Goal: Information Seeking & Learning: Learn about a topic

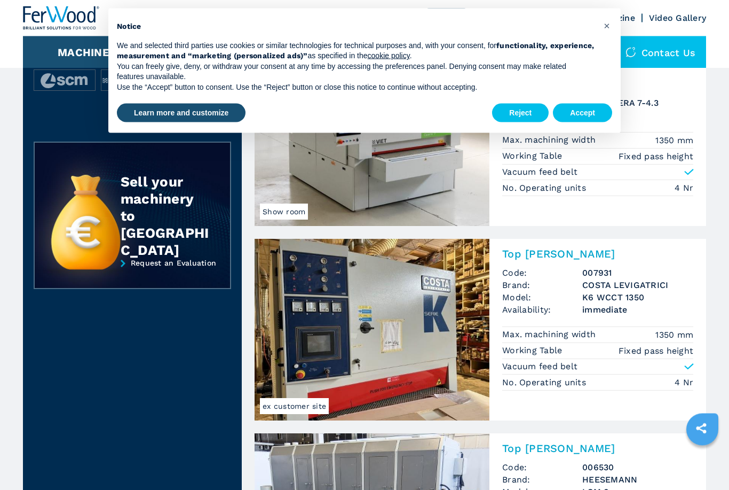
scroll to position [302, 0]
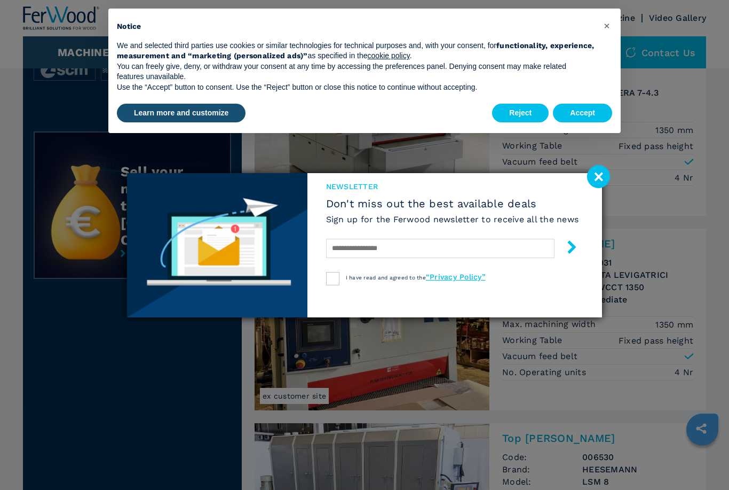
click at [592, 188] on image at bounding box center [598, 176] width 23 height 23
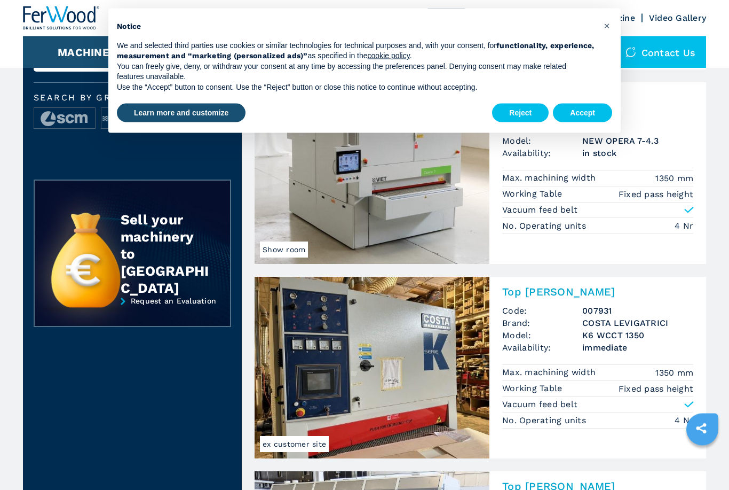
scroll to position [288, 0]
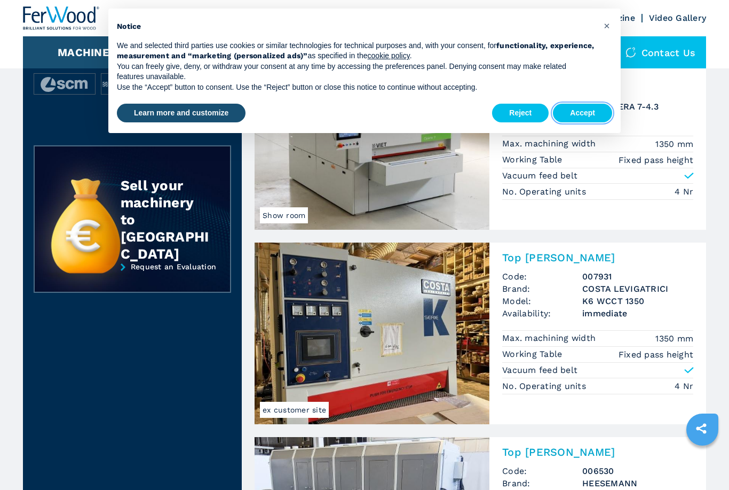
click at [586, 119] on button "Accept" at bounding box center [582, 113] width 59 height 19
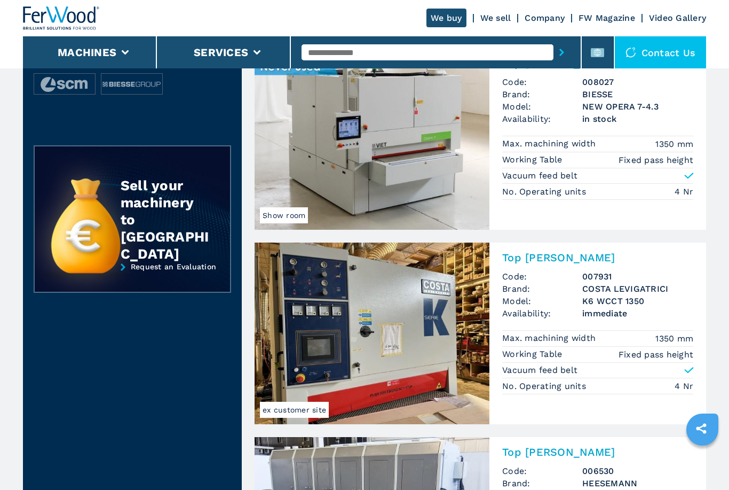
click at [425, 184] on img at bounding box center [372, 139] width 235 height 182
click at [426, 158] on img at bounding box center [372, 139] width 235 height 182
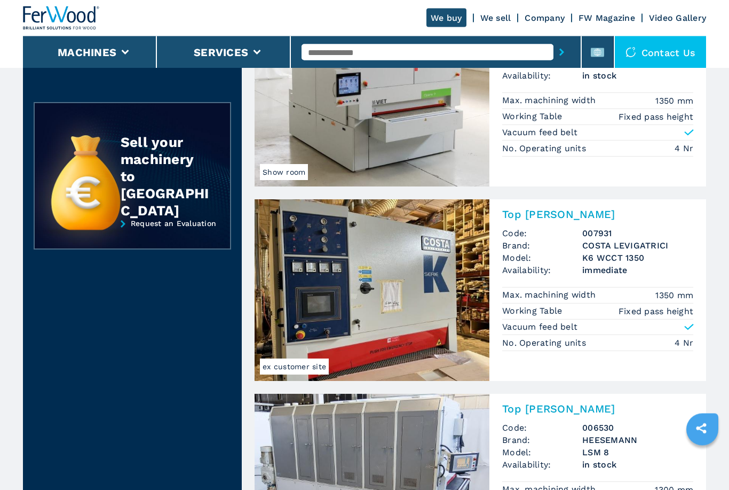
scroll to position [332, 0]
click at [429, 317] on img at bounding box center [372, 290] width 235 height 182
click at [423, 334] on img at bounding box center [372, 290] width 235 height 182
click at [329, 372] on img at bounding box center [372, 290] width 235 height 182
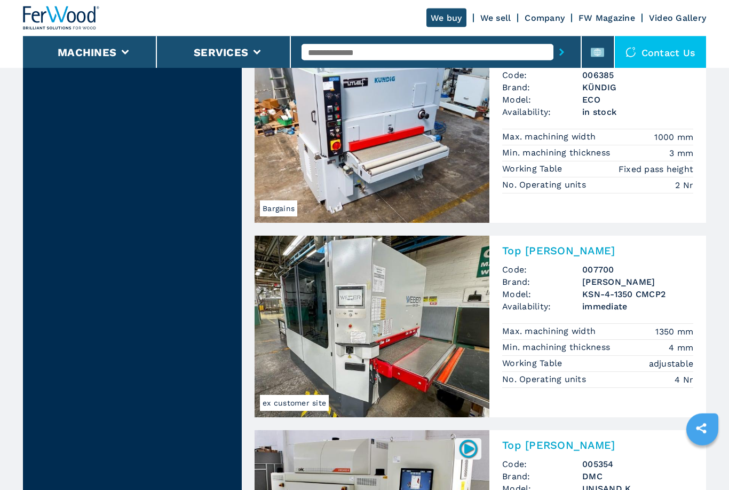
scroll to position [968, 0]
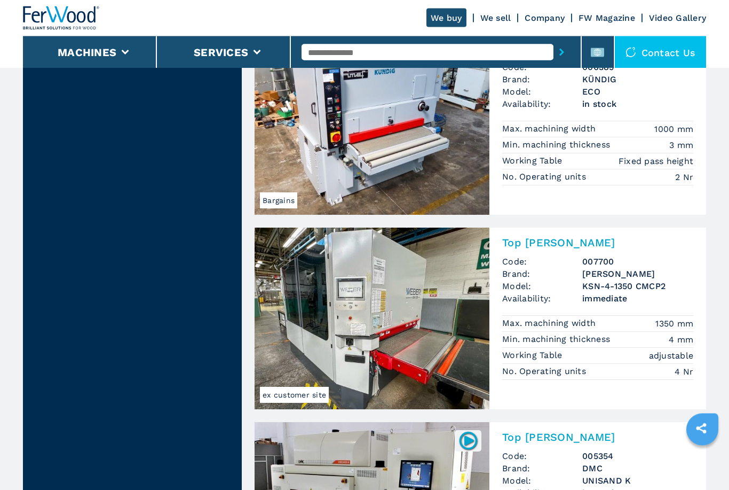
click at [405, 334] on img at bounding box center [372, 319] width 235 height 182
click at [320, 398] on span "ex customer site" at bounding box center [294, 395] width 69 height 16
click at [417, 347] on img at bounding box center [372, 318] width 235 height 182
click at [408, 334] on img at bounding box center [372, 318] width 235 height 182
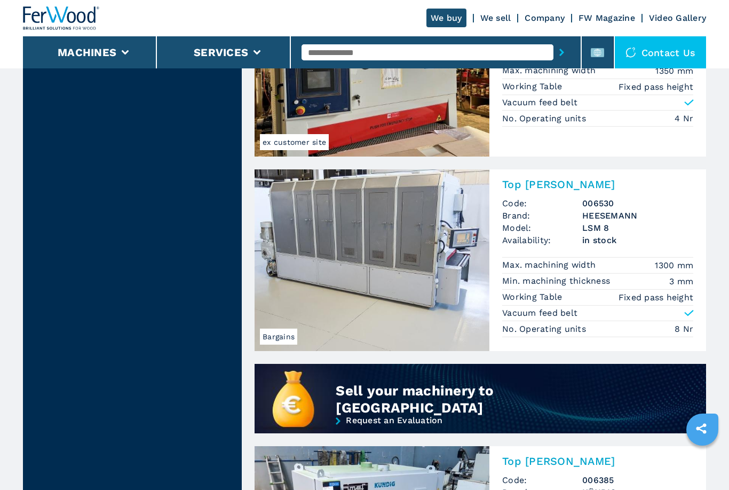
scroll to position [555, 0]
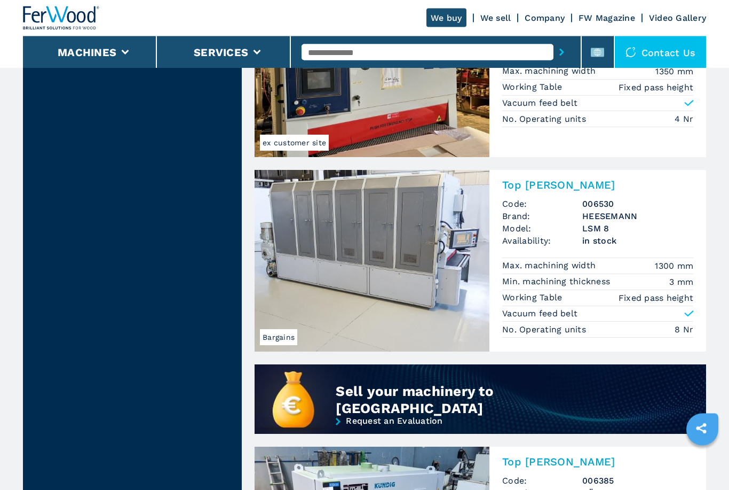
click at [395, 261] on img at bounding box center [372, 261] width 235 height 182
click at [411, 250] on img at bounding box center [372, 261] width 235 height 182
click at [292, 341] on span "Bargains" at bounding box center [278, 337] width 37 height 16
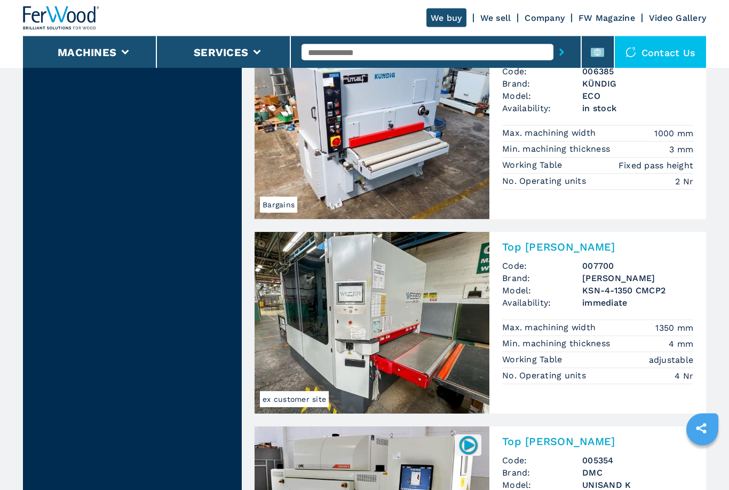
scroll to position [965, 0]
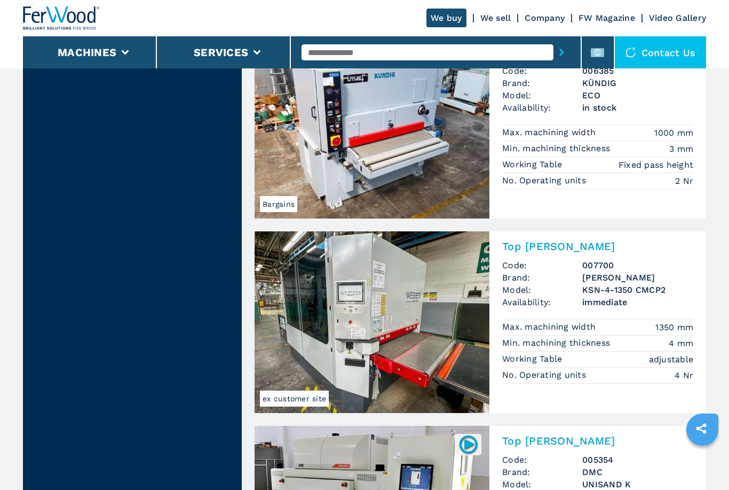
click at [421, 354] on img at bounding box center [372, 322] width 235 height 182
click at [329, 399] on img at bounding box center [372, 322] width 235 height 182
click at [318, 398] on span "ex customer site" at bounding box center [294, 398] width 69 height 16
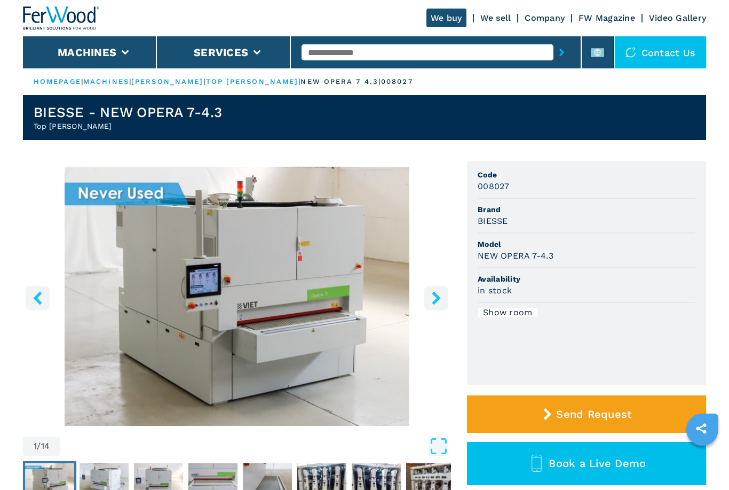
click at [444, 296] on button "right-button" at bounding box center [437, 298] width 24 height 24
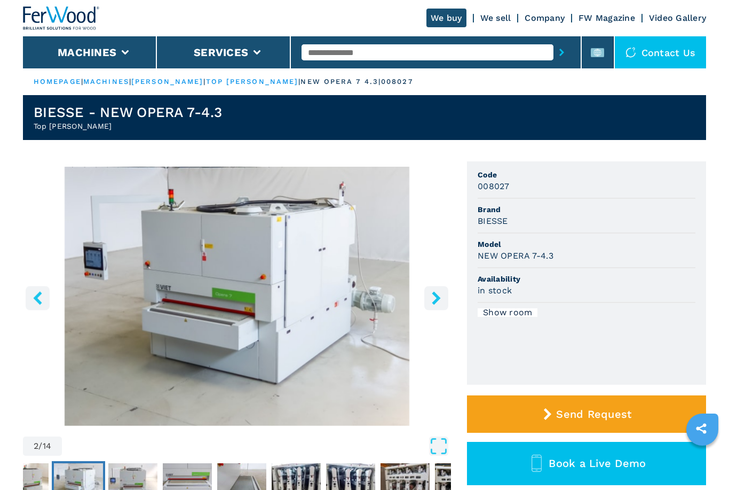
click at [432, 300] on icon "right-button" at bounding box center [436, 297] width 13 height 13
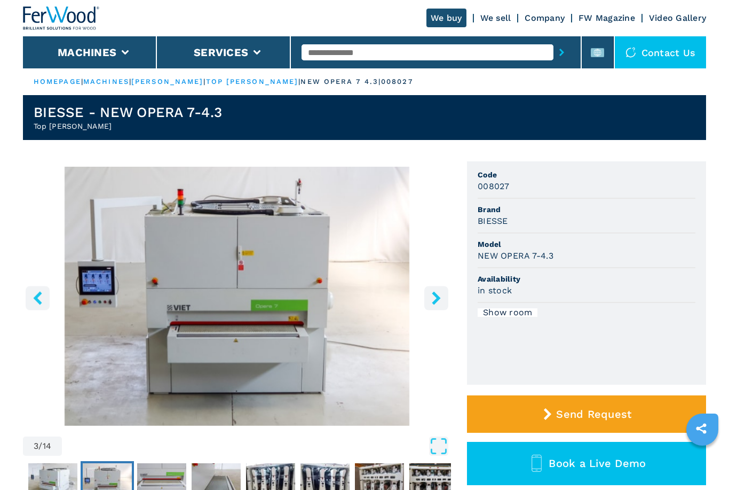
click at [435, 303] on icon "right-button" at bounding box center [436, 297] width 9 height 13
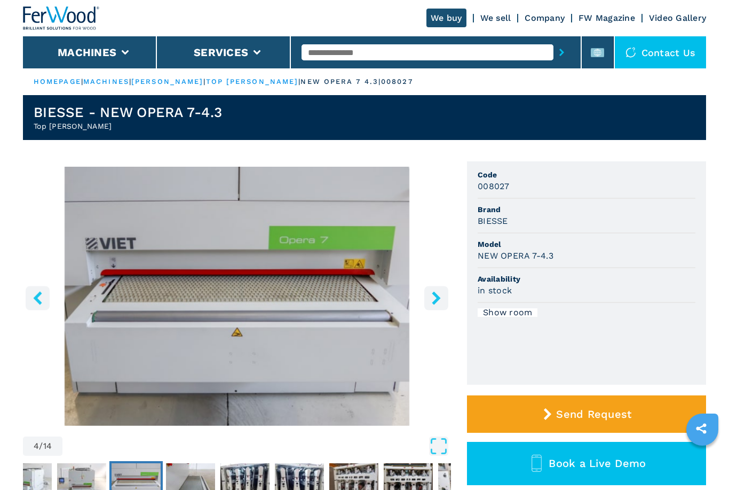
click at [435, 302] on icon "right-button" at bounding box center [436, 297] width 9 height 13
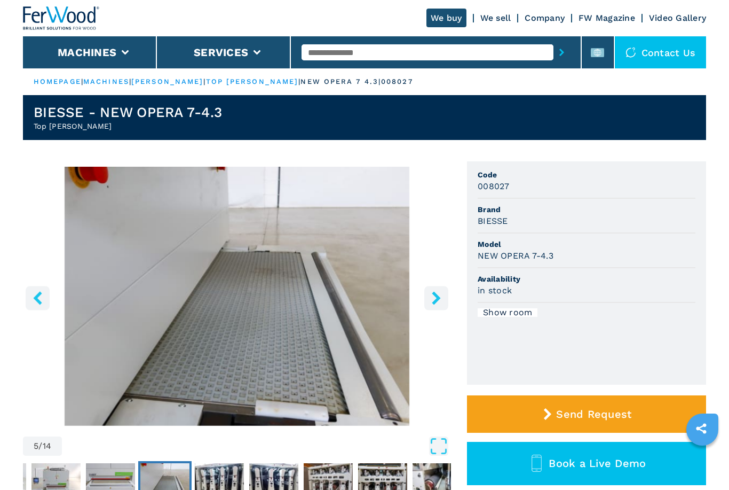
click at [443, 298] on icon "right-button" at bounding box center [436, 297] width 13 height 13
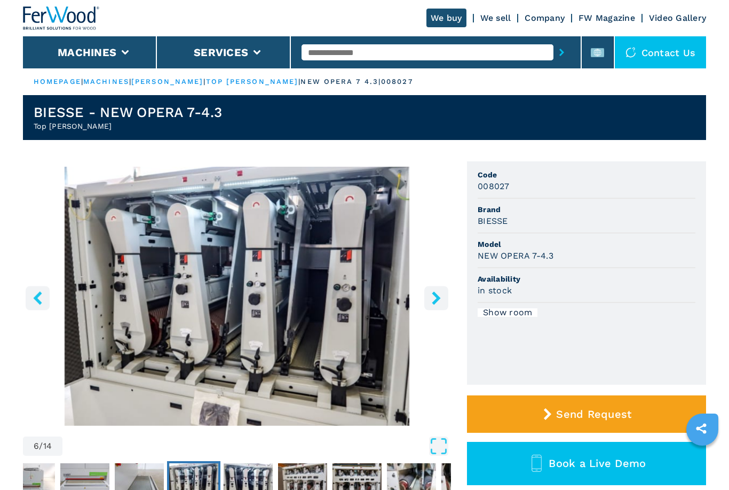
click at [436, 299] on icon "right-button" at bounding box center [436, 297] width 9 height 13
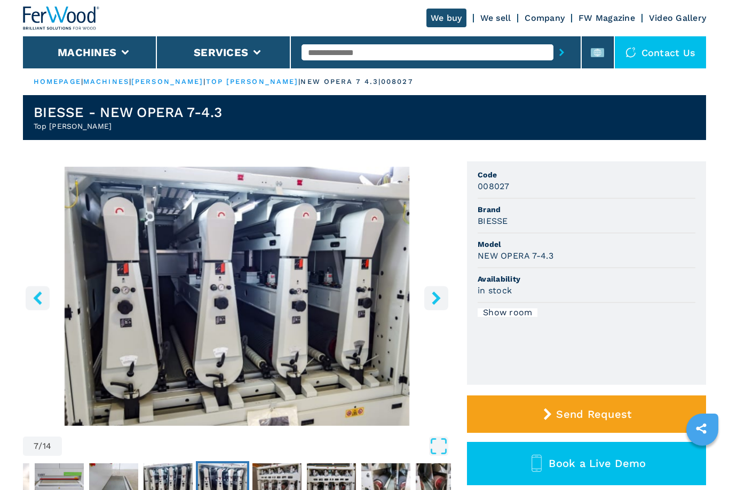
click at [441, 300] on icon "right-button" at bounding box center [436, 297] width 13 height 13
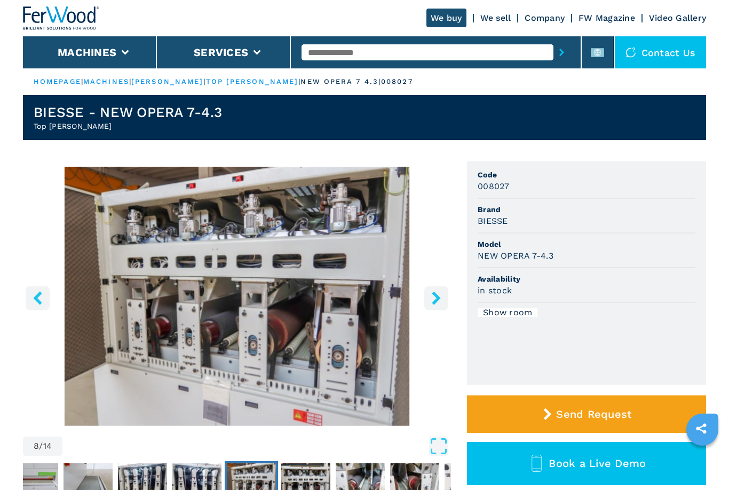
click at [434, 291] on button "right-button" at bounding box center [437, 298] width 24 height 24
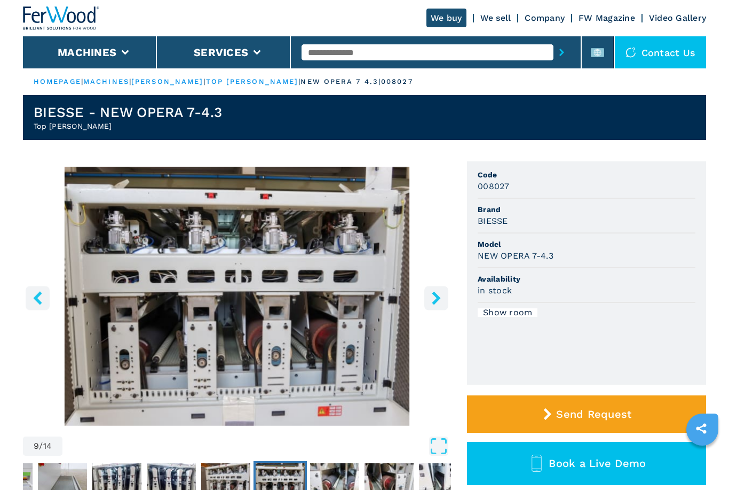
click at [438, 297] on icon "right-button" at bounding box center [436, 297] width 9 height 13
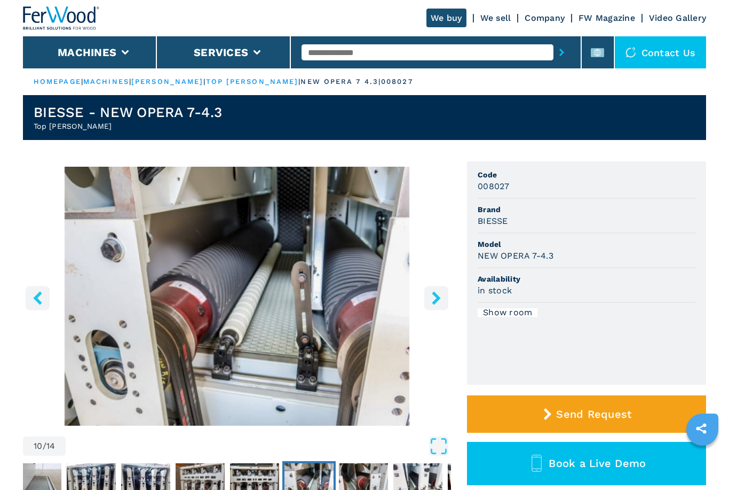
click at [433, 299] on icon "right-button" at bounding box center [436, 297] width 13 height 13
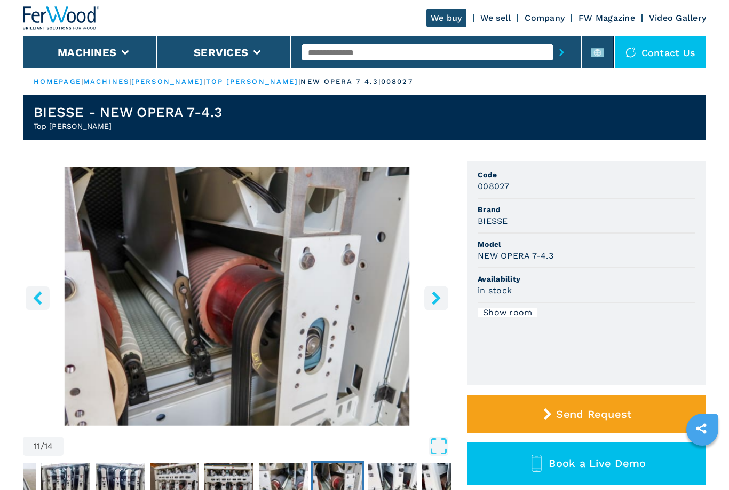
click at [439, 299] on icon "right-button" at bounding box center [436, 297] width 9 height 13
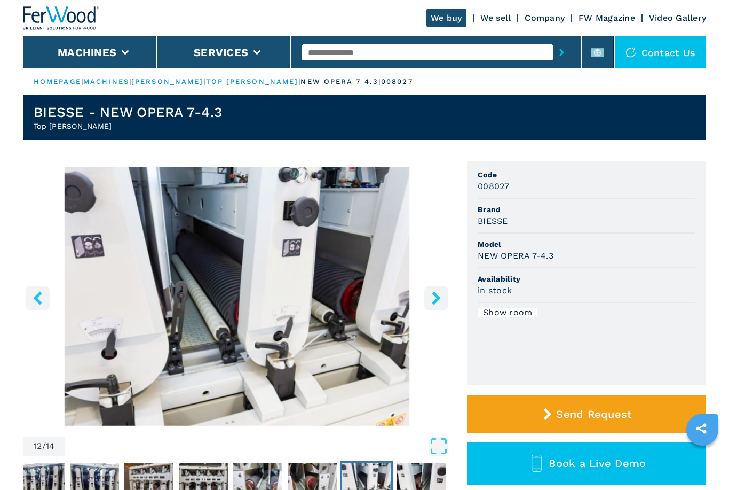
click at [438, 301] on icon "right-button" at bounding box center [436, 297] width 9 height 13
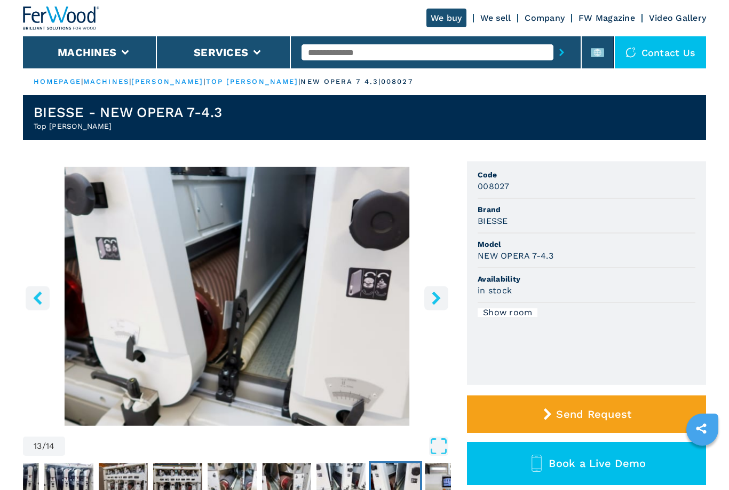
click at [435, 303] on icon "right-button" at bounding box center [436, 297] width 9 height 13
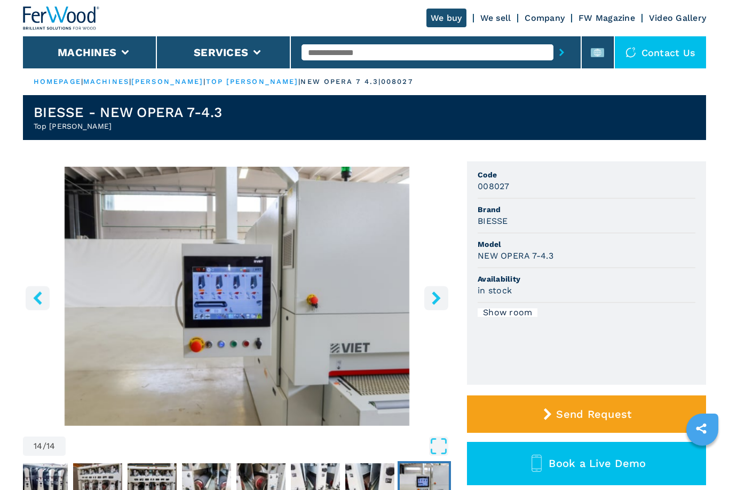
click at [443, 301] on button "right-button" at bounding box center [437, 298] width 24 height 24
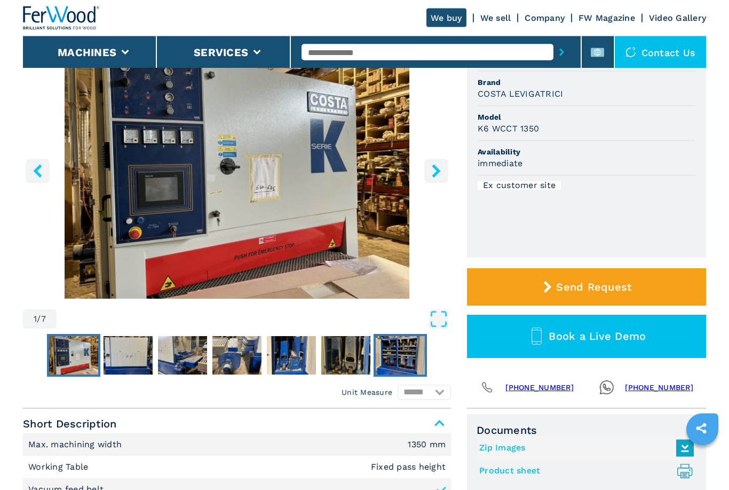
click at [412, 354] on img "Go to Slide 7" at bounding box center [400, 355] width 49 height 38
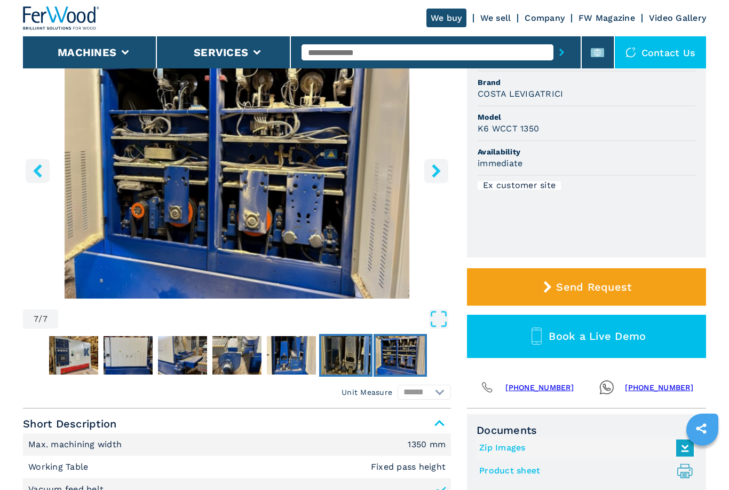
click at [356, 362] on img "Go to Slide 6" at bounding box center [345, 355] width 49 height 38
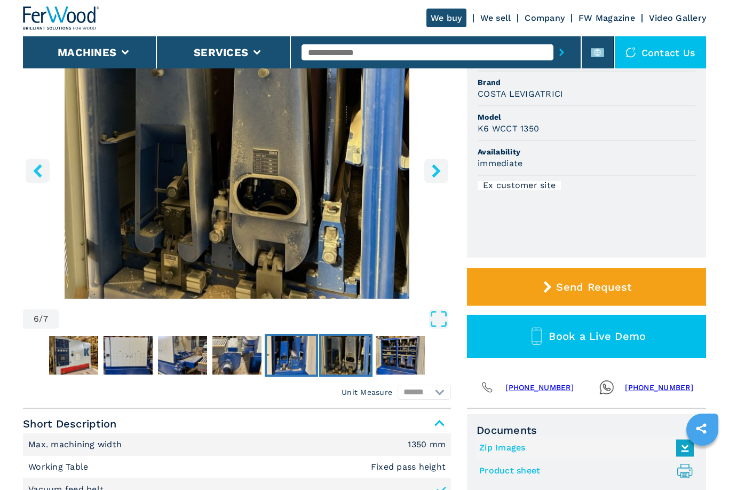
click at [301, 358] on img "Go to Slide 5" at bounding box center [291, 355] width 49 height 38
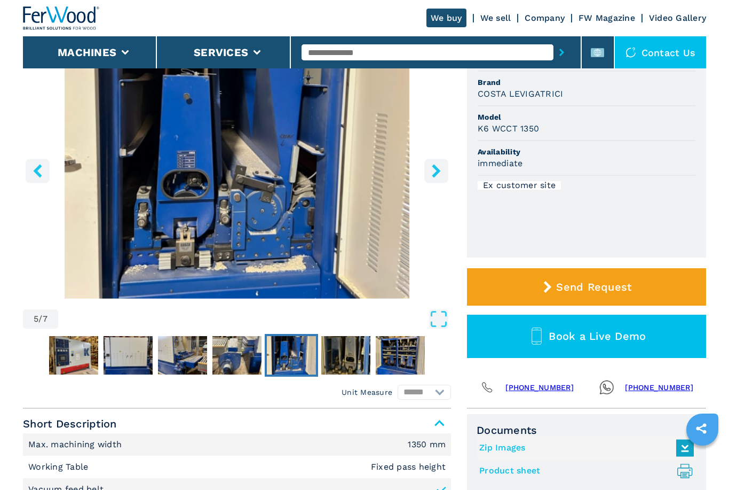
click at [297, 353] on img "Go to Slide 5" at bounding box center [291, 355] width 49 height 38
click at [251, 353] on img "Go to Slide 4" at bounding box center [237, 355] width 49 height 38
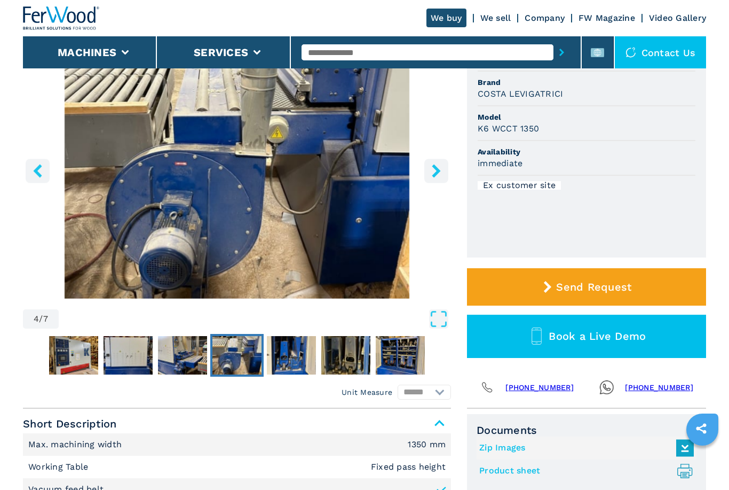
click at [246, 352] on img "Go to Slide 4" at bounding box center [237, 355] width 49 height 38
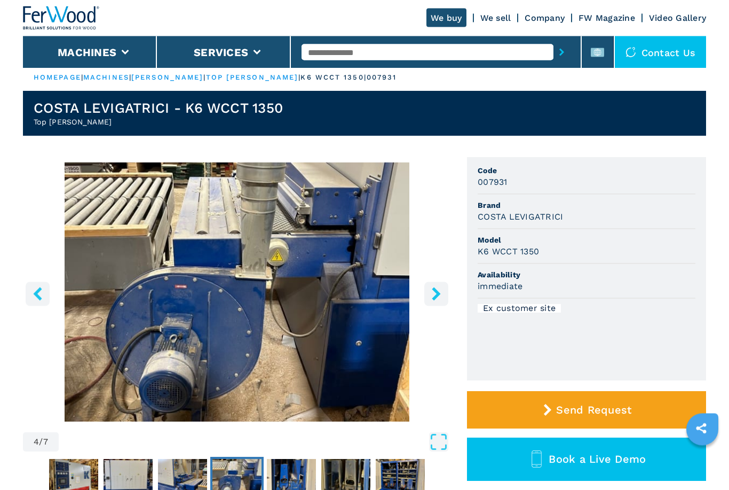
scroll to position [5, 0]
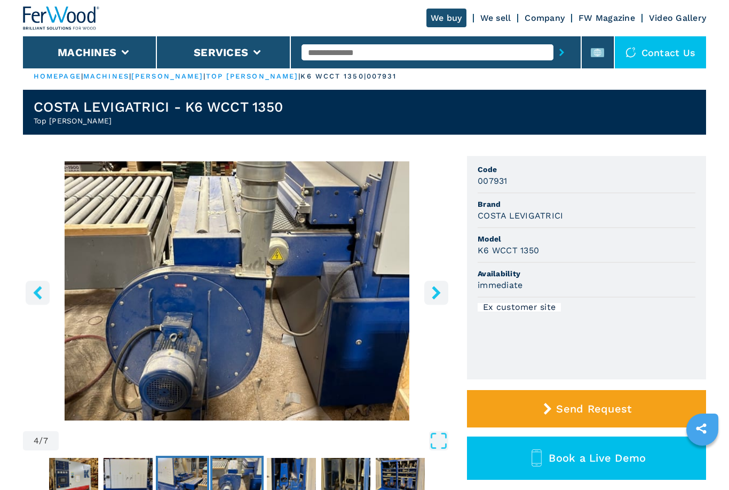
click at [191, 474] on img "Go to Slide 3" at bounding box center [182, 477] width 49 height 38
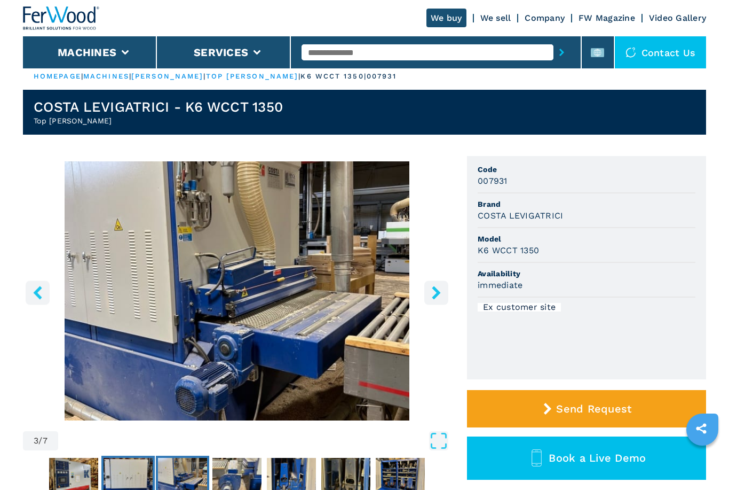
click at [148, 475] on img "Go to Slide 2" at bounding box center [128, 477] width 49 height 38
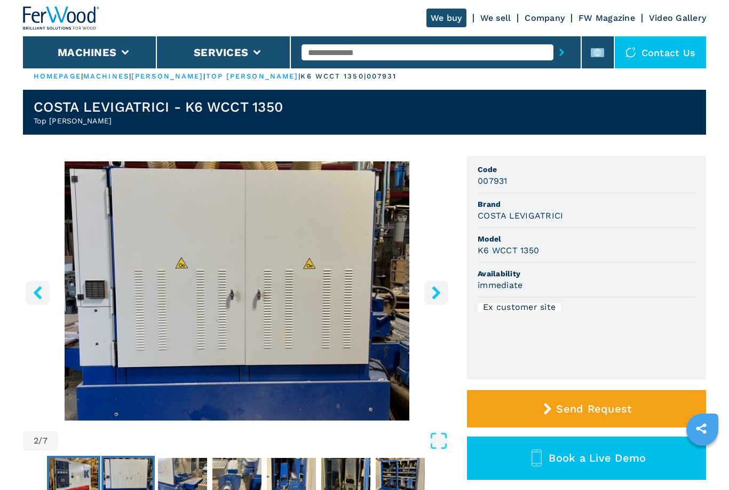
click at [87, 476] on img "Go to Slide 1" at bounding box center [73, 477] width 49 height 38
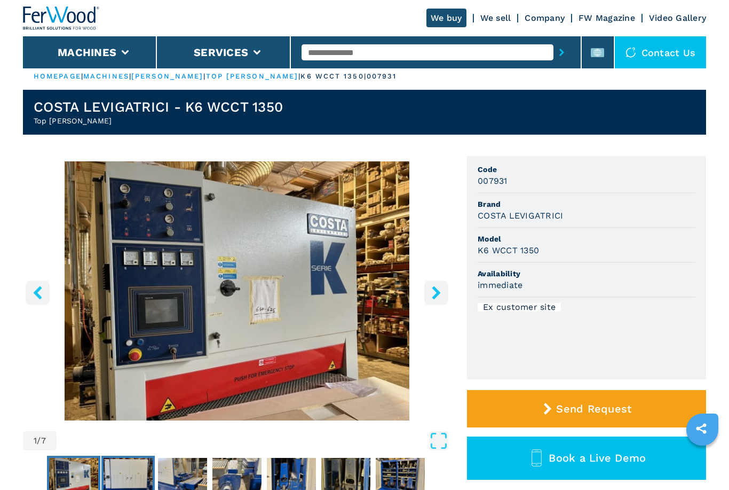
click at [137, 472] on img "Go to Slide 2" at bounding box center [128, 477] width 49 height 38
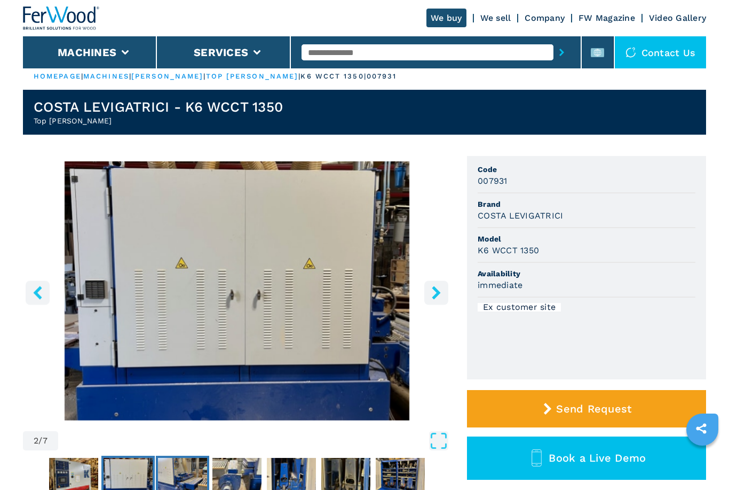
click at [197, 470] on img "Go to Slide 3" at bounding box center [182, 477] width 49 height 38
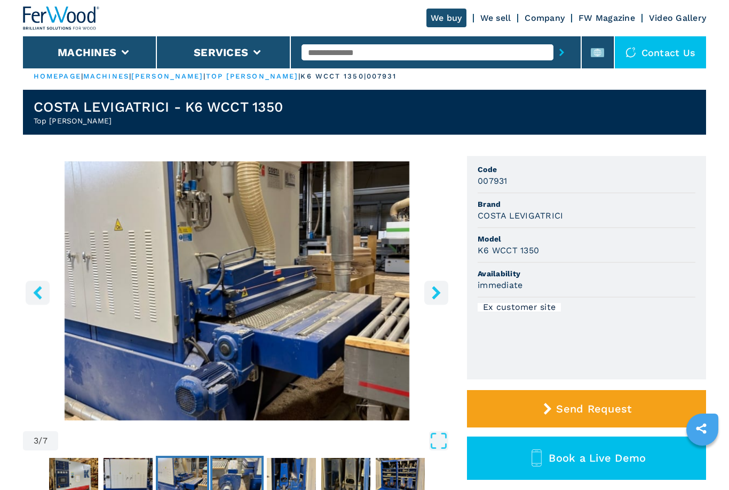
click at [245, 472] on img "Go to Slide 4" at bounding box center [237, 477] width 49 height 38
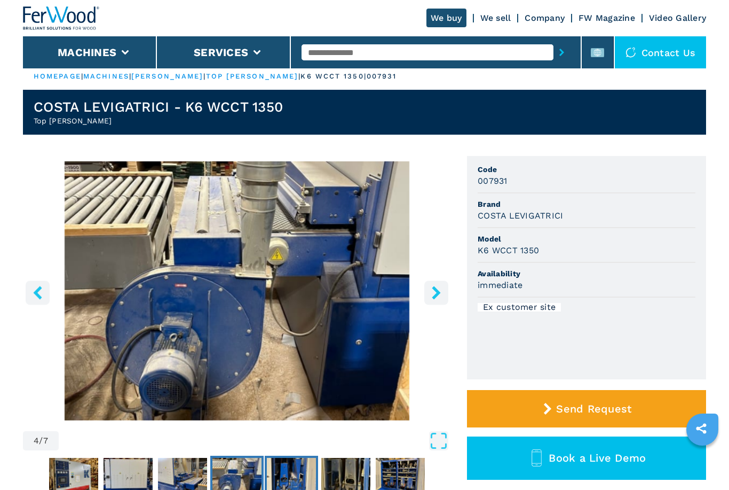
click at [289, 475] on img "Go to Slide 5" at bounding box center [291, 477] width 49 height 38
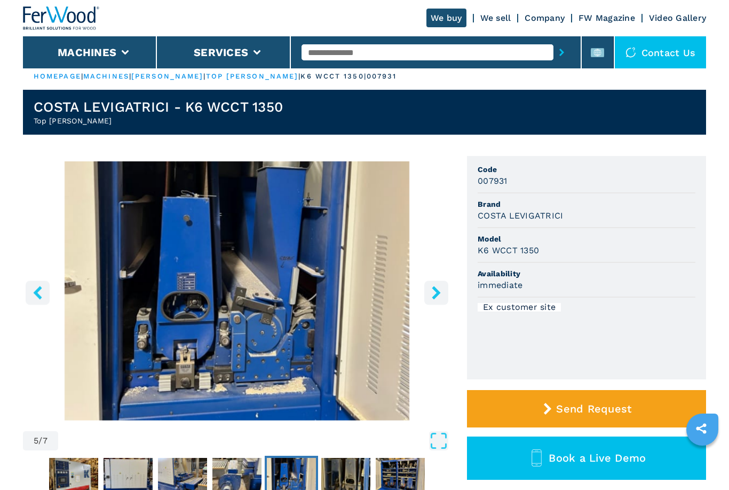
click at [300, 476] on img "Go to Slide 5" at bounding box center [291, 477] width 49 height 38
click at [347, 475] on img "Go to Slide 6" at bounding box center [345, 477] width 49 height 38
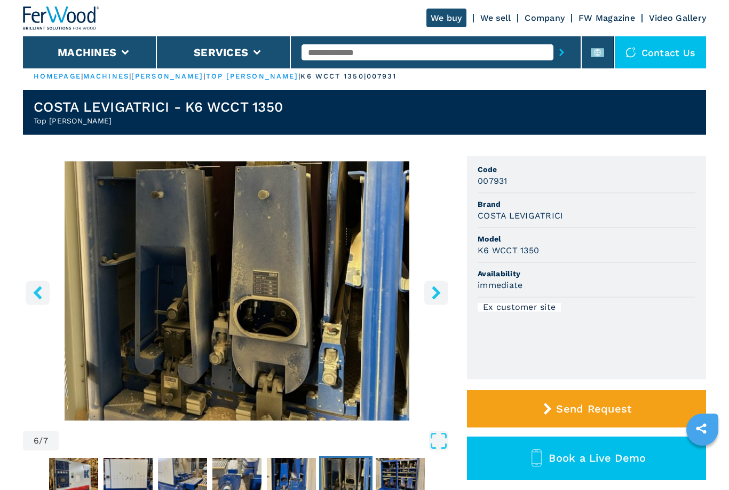
click at [352, 477] on img "Go to Slide 6" at bounding box center [345, 477] width 49 height 38
click at [407, 477] on img "Go to Slide 7" at bounding box center [400, 477] width 49 height 38
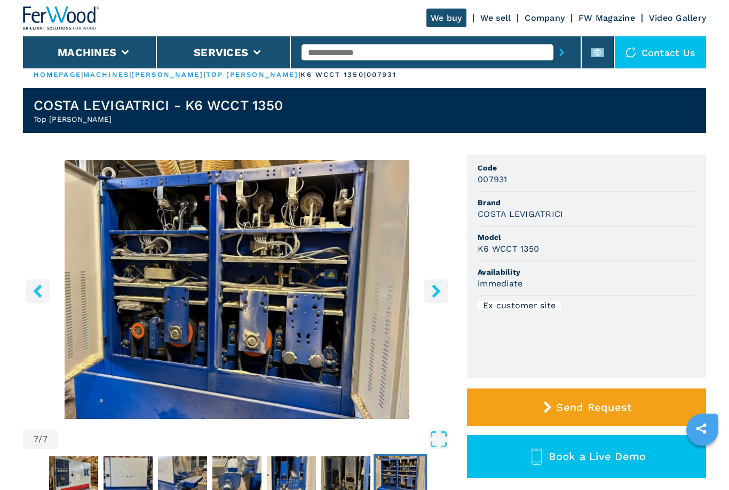
scroll to position [0, 0]
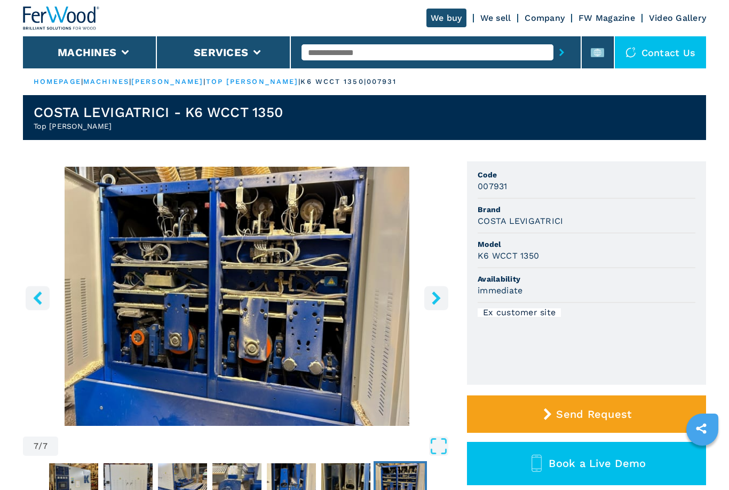
click at [46, 304] on button "left-button" at bounding box center [38, 298] width 24 height 24
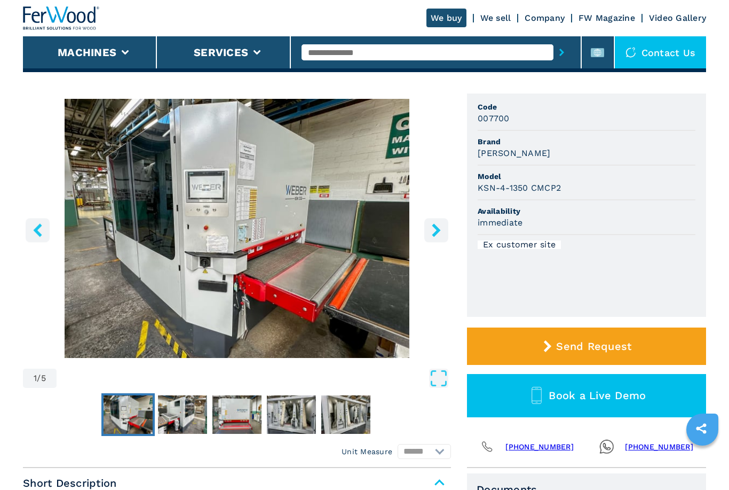
scroll to position [64, 0]
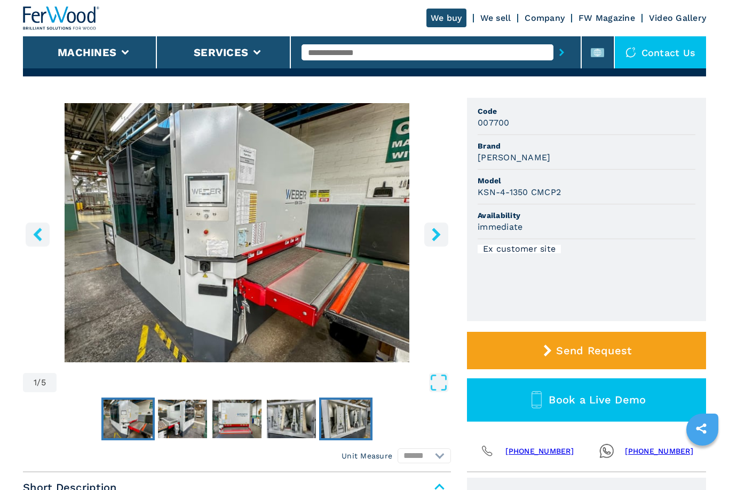
click at [357, 422] on img "Go to Slide 5" at bounding box center [345, 418] width 49 height 38
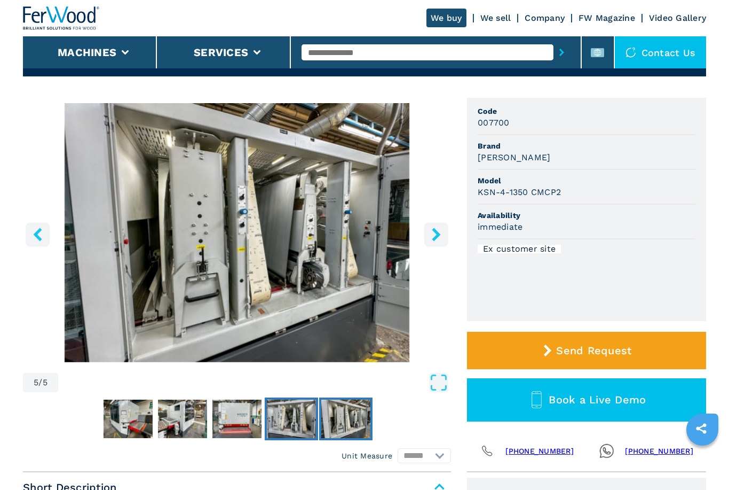
click at [301, 410] on img "Go to Slide 4" at bounding box center [291, 418] width 49 height 38
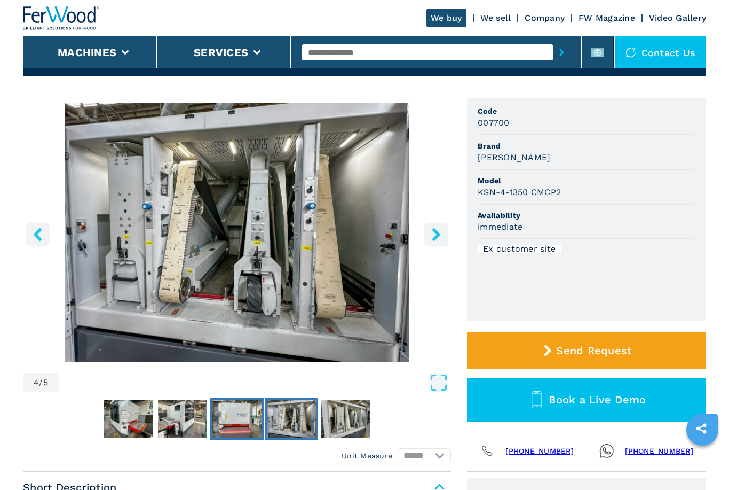
click at [246, 421] on img "Go to Slide 3" at bounding box center [237, 418] width 49 height 38
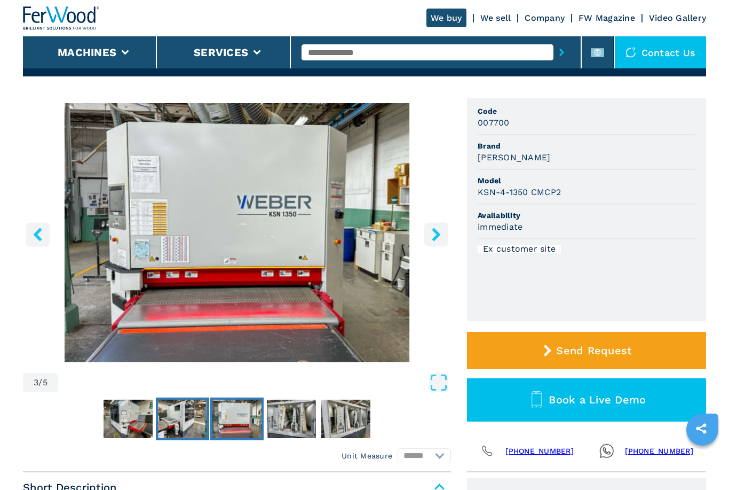
click at [187, 420] on img "Go to Slide 2" at bounding box center [182, 418] width 49 height 38
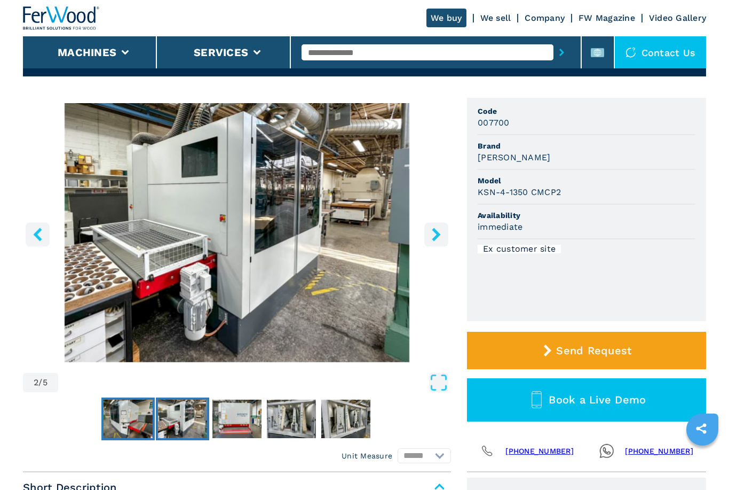
click at [131, 419] on img "Go to Slide 1" at bounding box center [128, 418] width 49 height 38
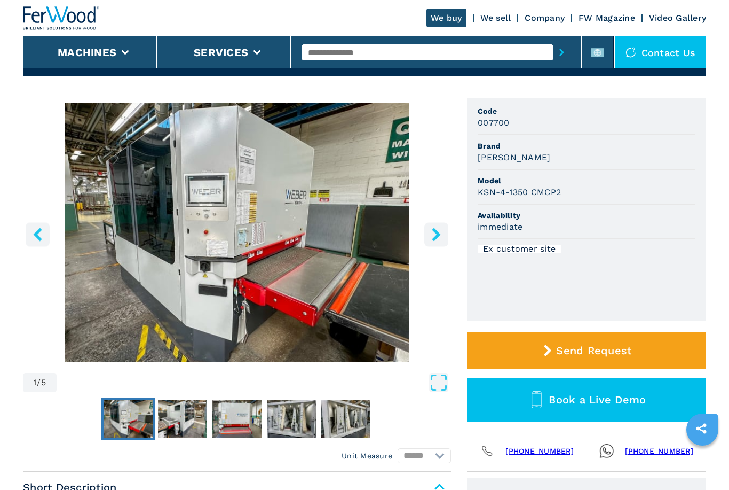
click at [142, 417] on img "Go to Slide 1" at bounding box center [128, 418] width 49 height 38
click at [200, 417] on img "Go to Slide 2" at bounding box center [182, 418] width 49 height 38
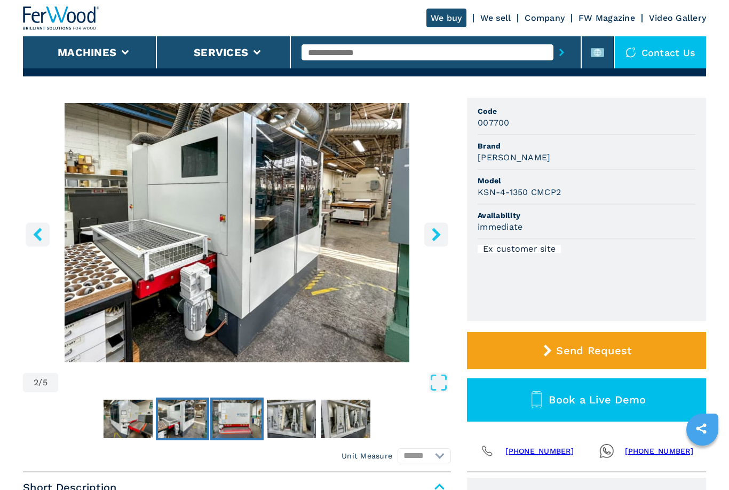
click at [242, 415] on img "Go to Slide 3" at bounding box center [237, 418] width 49 height 38
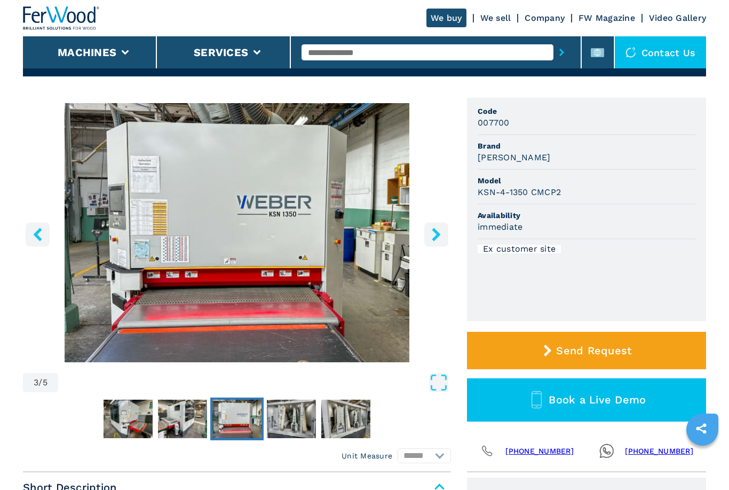
click at [293, 412] on img "Go to Slide 4" at bounding box center [291, 418] width 49 height 38
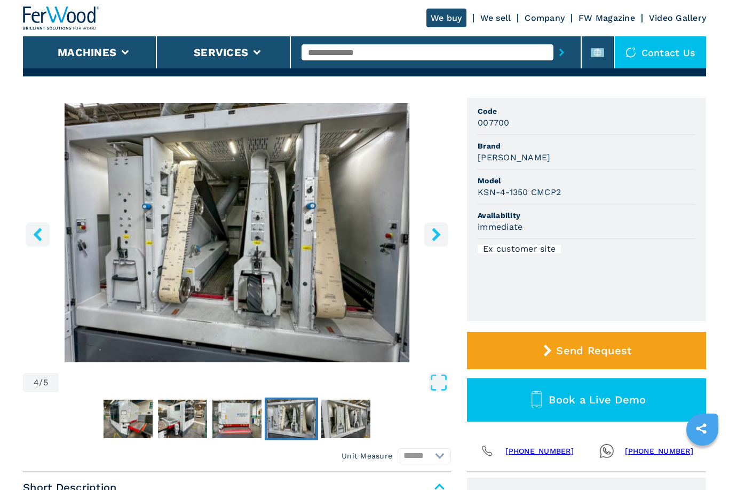
click at [300, 418] on img "Go to Slide 4" at bounding box center [291, 418] width 49 height 38
click at [357, 418] on img "Go to Slide 5" at bounding box center [345, 418] width 49 height 38
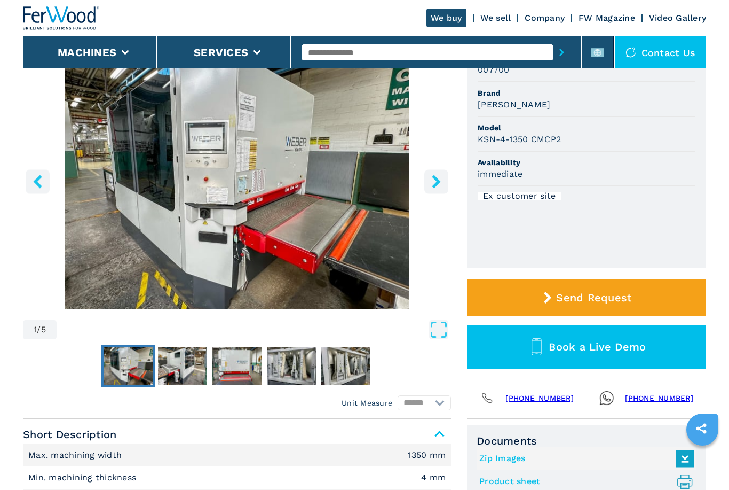
scroll to position [0, 0]
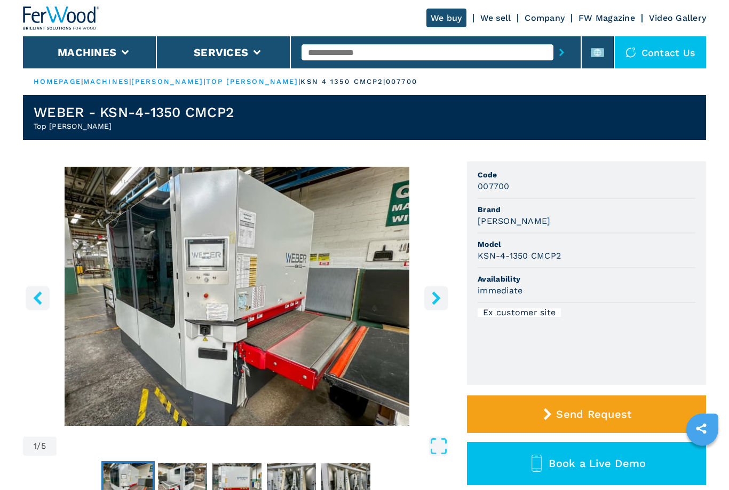
click at [667, 55] on div "Contact us" at bounding box center [661, 52] width 92 height 32
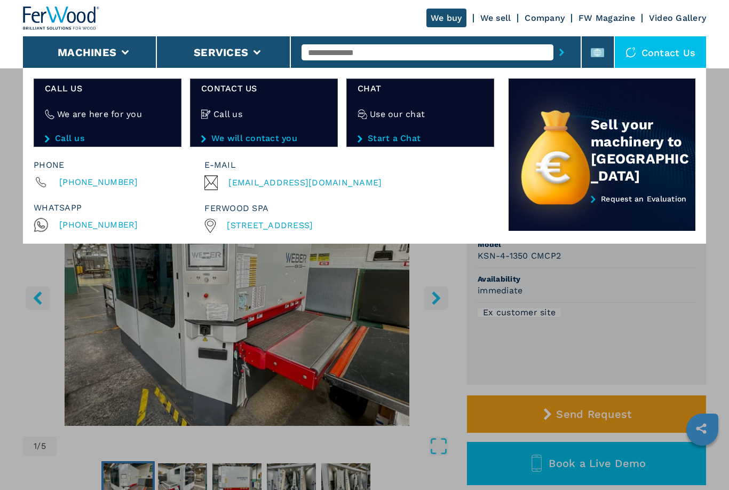
click at [243, 119] on div "Call us" at bounding box center [263, 114] width 125 height 39
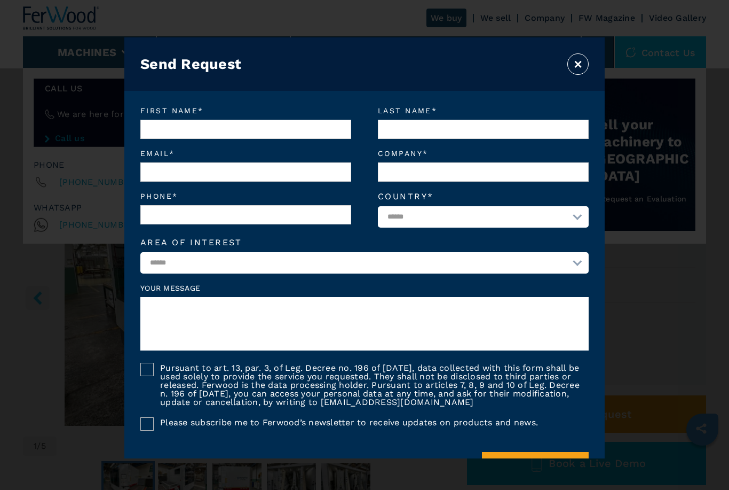
click at [570, 69] on button "×" at bounding box center [578, 63] width 21 height 21
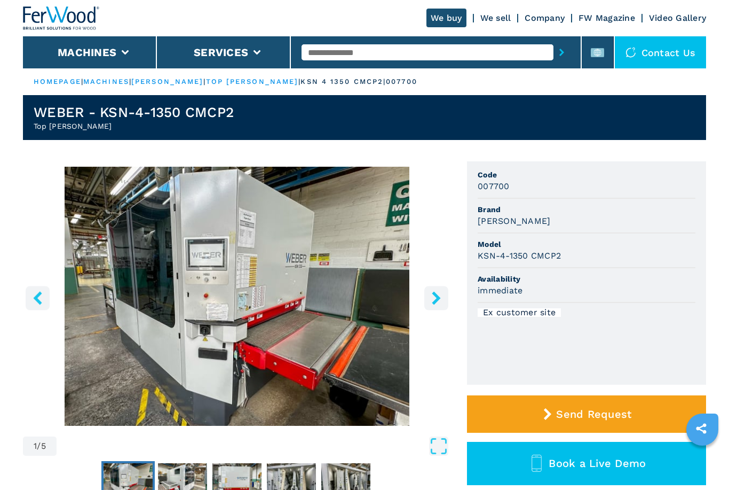
click at [652, 56] on div "Contact us" at bounding box center [661, 52] width 92 height 32
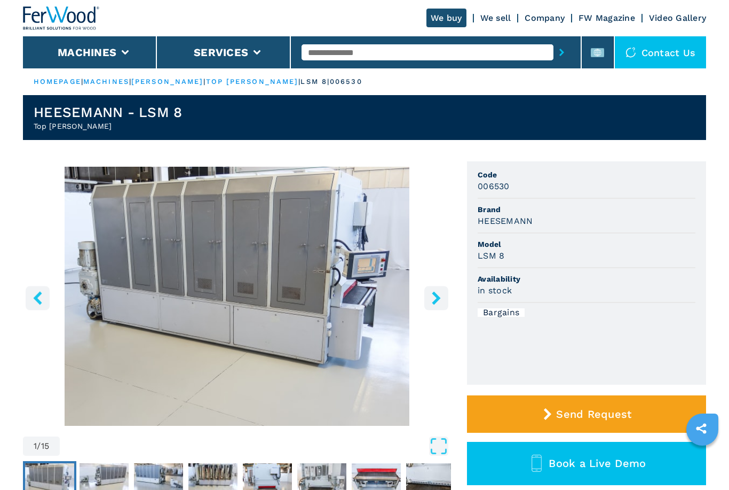
click at [442, 304] on icon "right-button" at bounding box center [436, 297] width 13 height 13
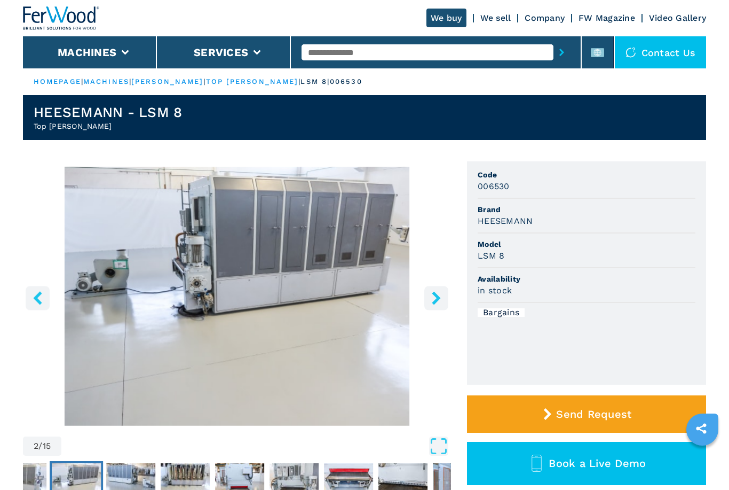
click at [439, 303] on icon "right-button" at bounding box center [436, 297] width 13 height 13
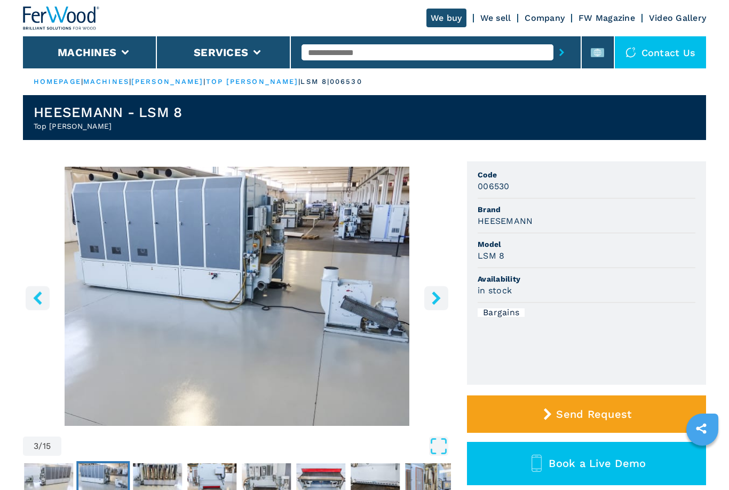
click at [438, 301] on icon "right-button" at bounding box center [436, 297] width 13 height 13
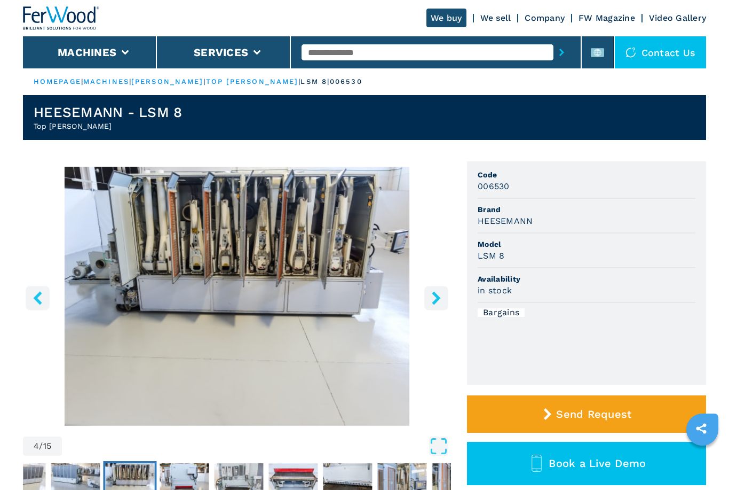
click at [442, 301] on icon "right-button" at bounding box center [436, 297] width 13 height 13
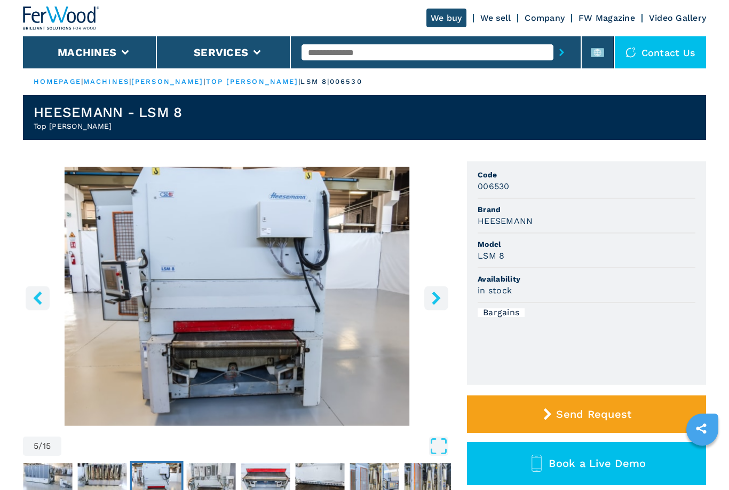
click at [435, 305] on button "right-button" at bounding box center [437, 298] width 24 height 24
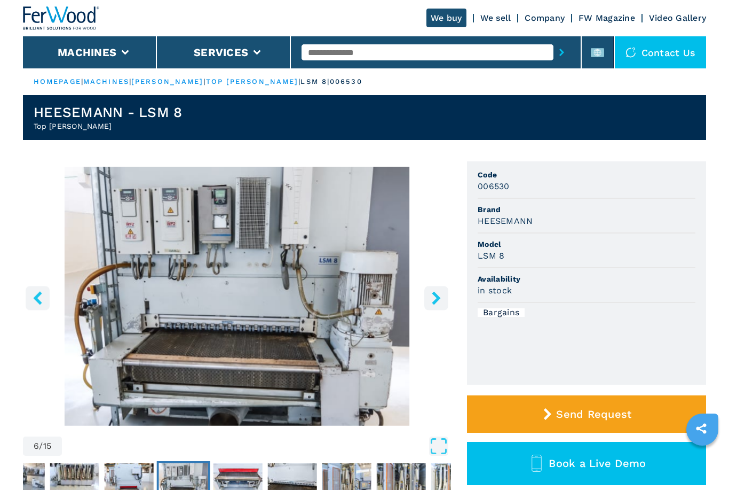
click at [447, 303] on button "right-button" at bounding box center [437, 298] width 24 height 24
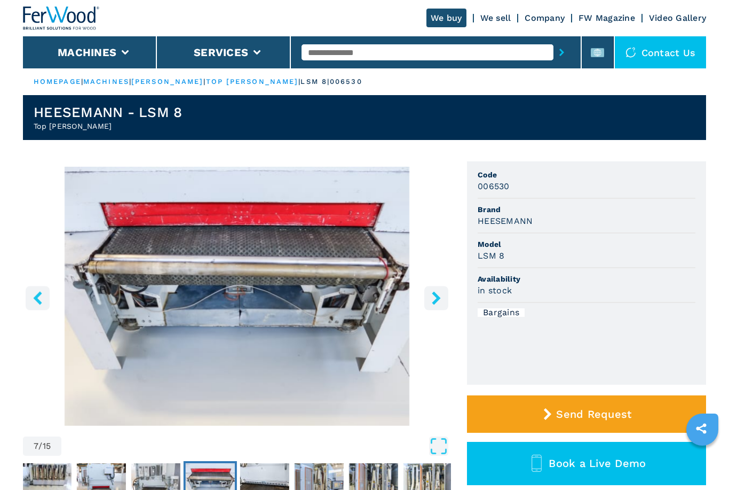
click at [435, 301] on icon "right-button" at bounding box center [436, 297] width 9 height 13
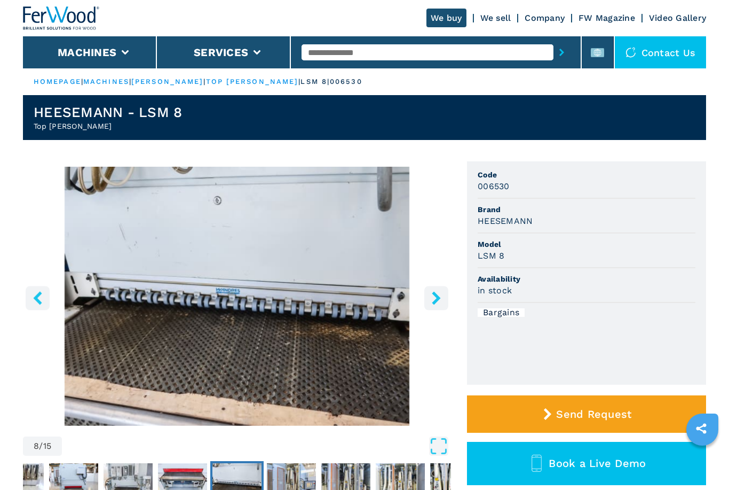
click at [442, 301] on icon "right-button" at bounding box center [436, 297] width 13 height 13
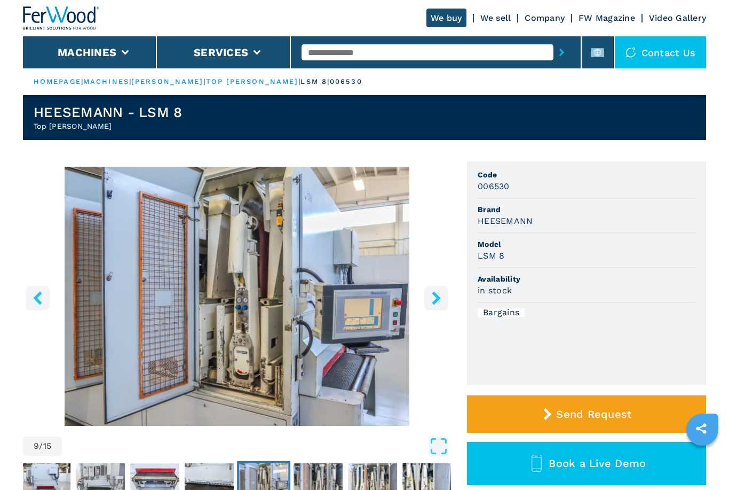
click at [435, 303] on icon "right-button" at bounding box center [436, 297] width 9 height 13
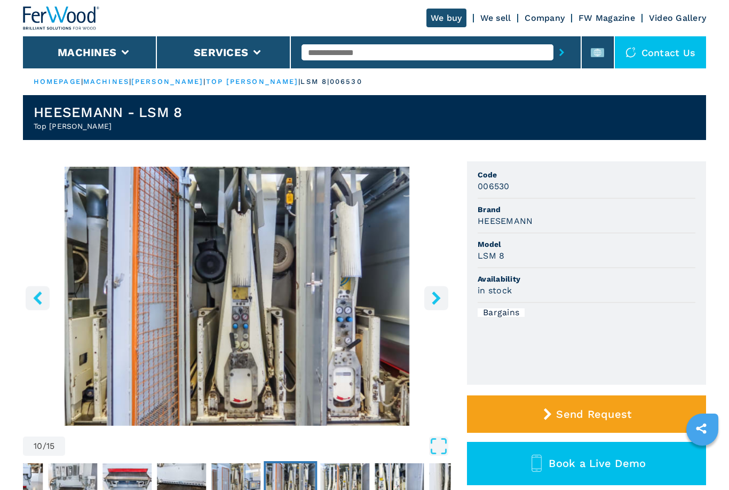
click at [442, 304] on icon "right-button" at bounding box center [436, 297] width 13 height 13
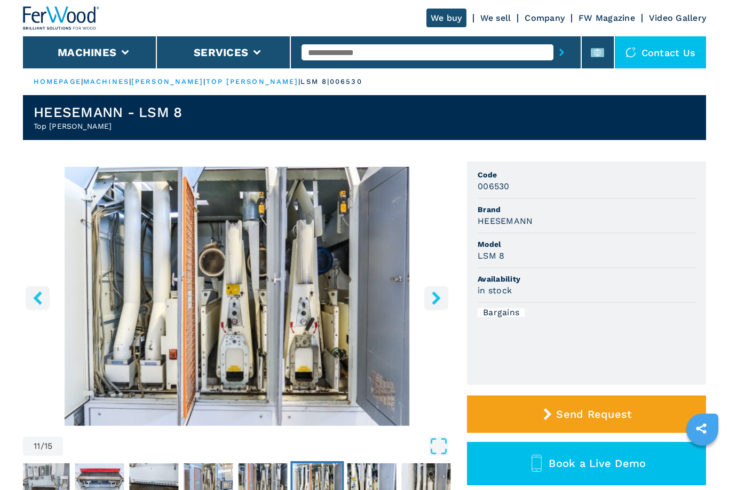
click at [438, 306] on button "right-button" at bounding box center [437, 298] width 24 height 24
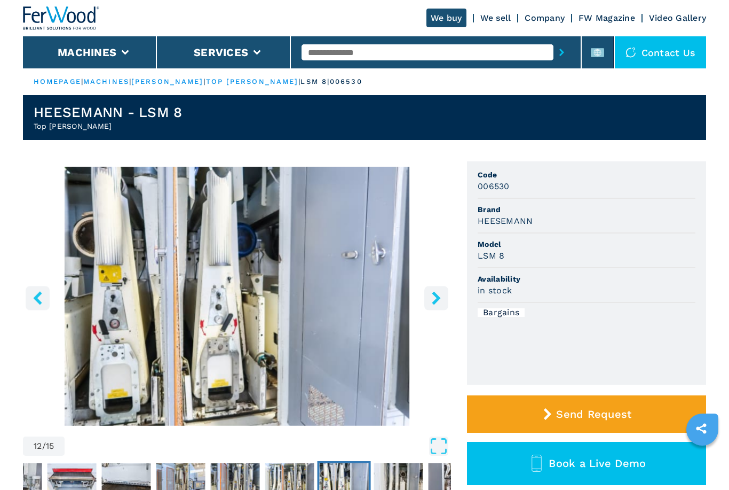
click at [446, 303] on button "right-button" at bounding box center [437, 298] width 24 height 24
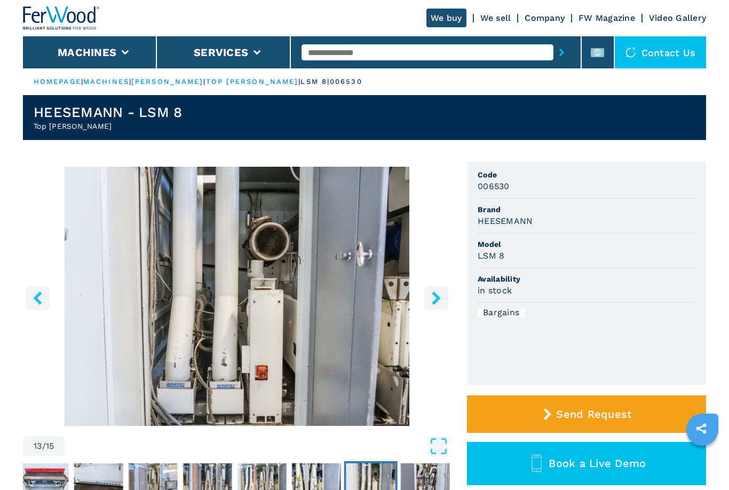
click at [443, 301] on icon "right-button" at bounding box center [436, 297] width 13 height 13
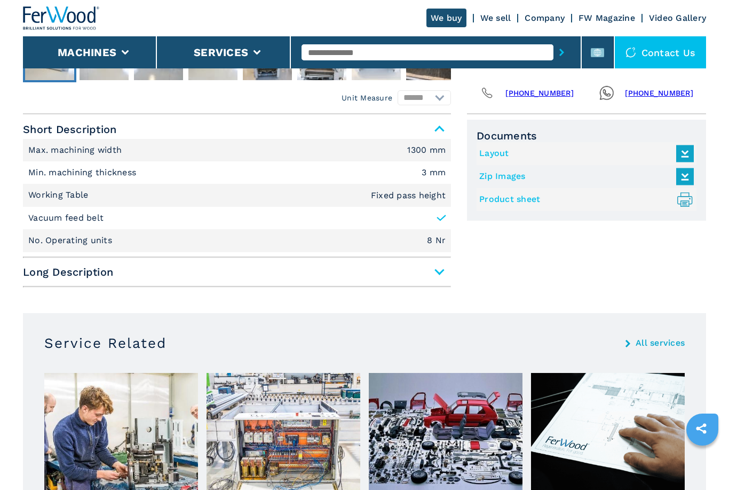
scroll to position [420, 0]
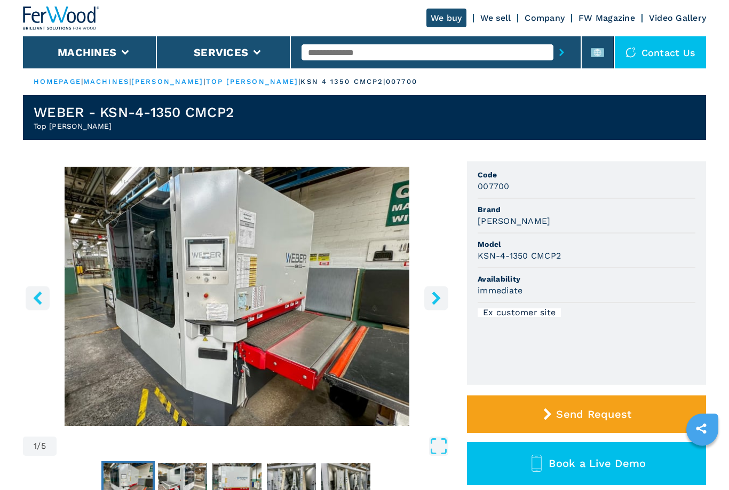
click at [440, 303] on icon "right-button" at bounding box center [436, 297] width 13 height 13
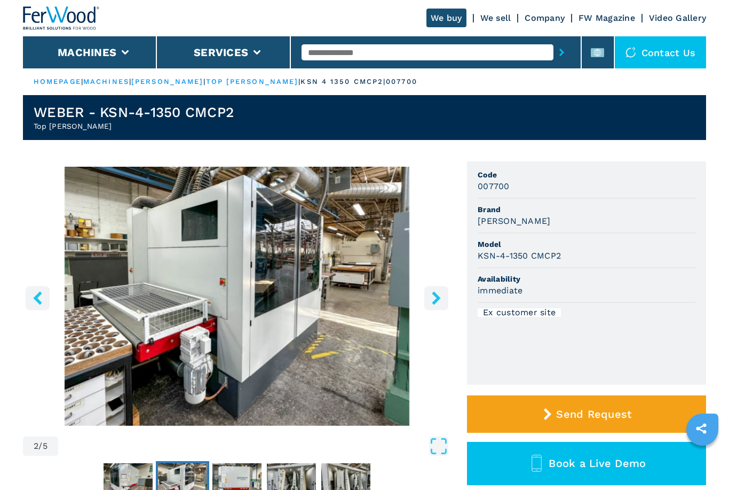
click at [435, 304] on icon "right-button" at bounding box center [436, 297] width 13 height 13
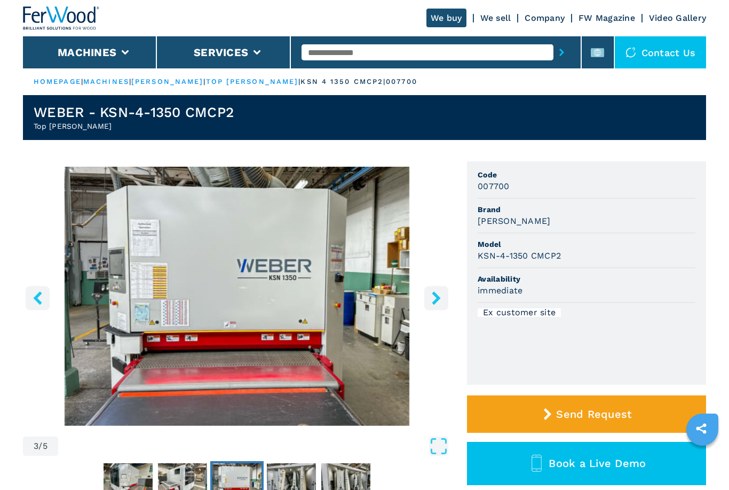
click at [436, 302] on icon "right-button" at bounding box center [436, 297] width 9 height 13
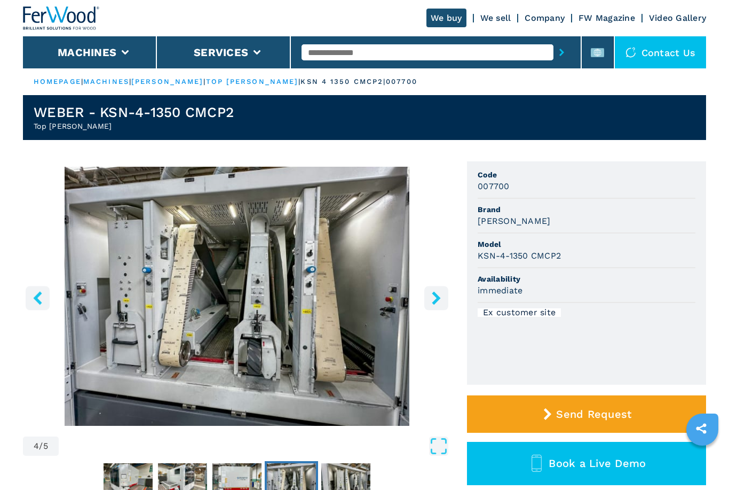
click at [435, 303] on icon "right-button" at bounding box center [436, 297] width 9 height 13
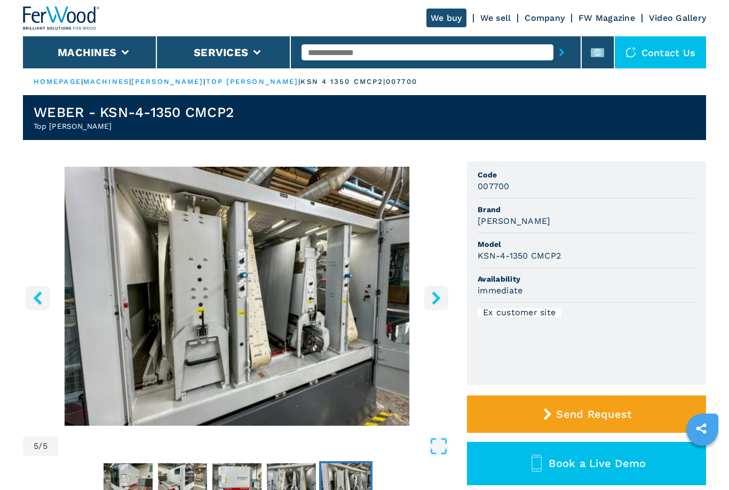
click at [434, 303] on icon "right-button" at bounding box center [436, 297] width 9 height 13
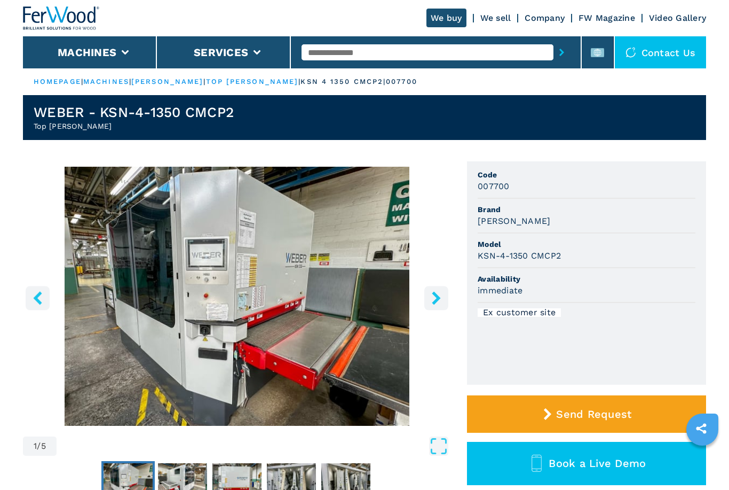
click at [435, 303] on icon "right-button" at bounding box center [436, 297] width 9 height 13
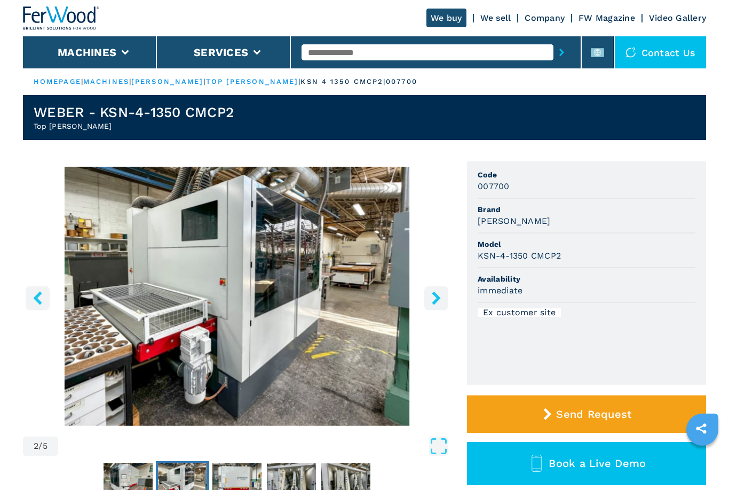
click at [443, 300] on icon "right-button" at bounding box center [436, 297] width 13 height 13
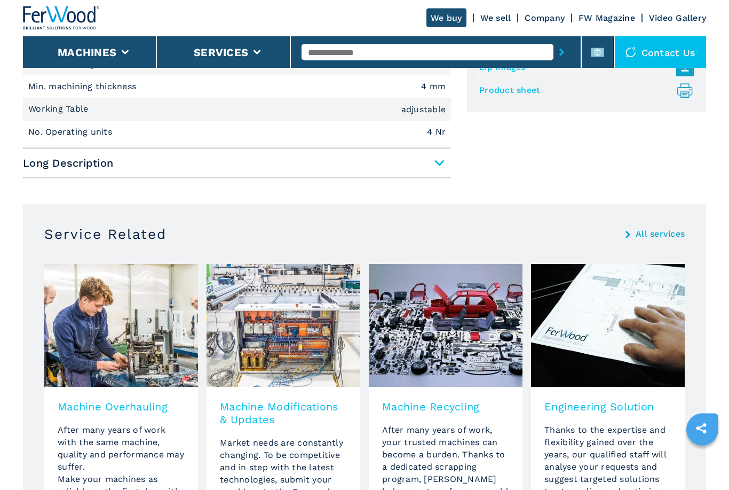
scroll to position [508, 0]
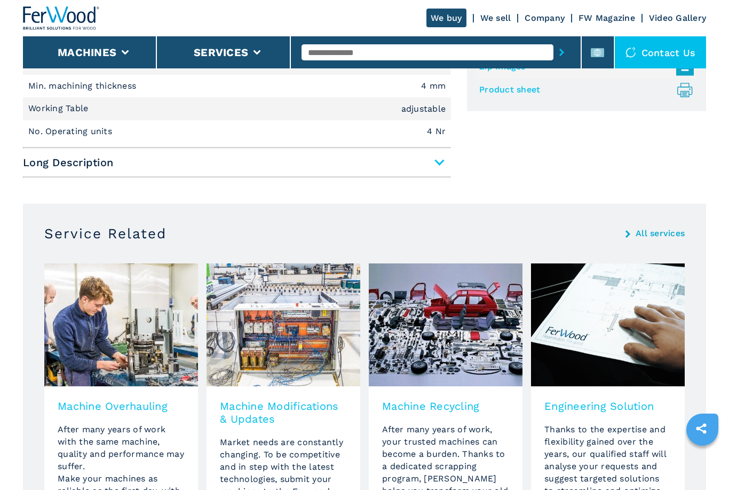
click at [434, 167] on span "Long Description" at bounding box center [237, 162] width 428 height 19
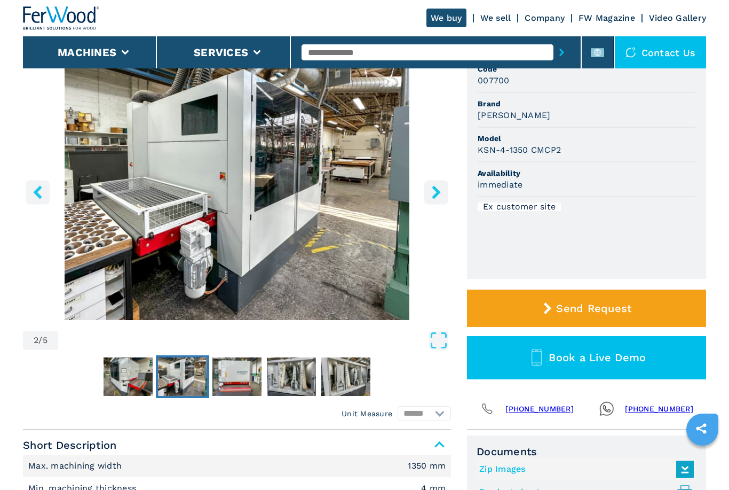
scroll to position [98, 0]
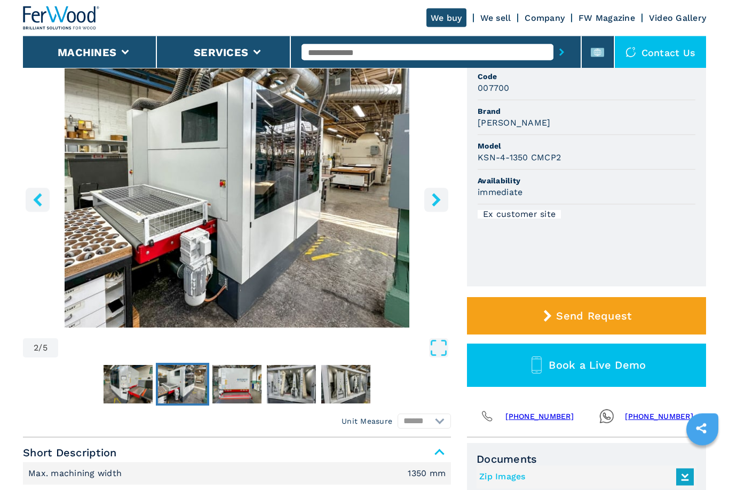
click at [625, 489] on div "Documents Zip Images Product sheet .prefix__st0{stroke-linecap:round;stroke-lin…" at bounding box center [586, 482] width 239 height 78
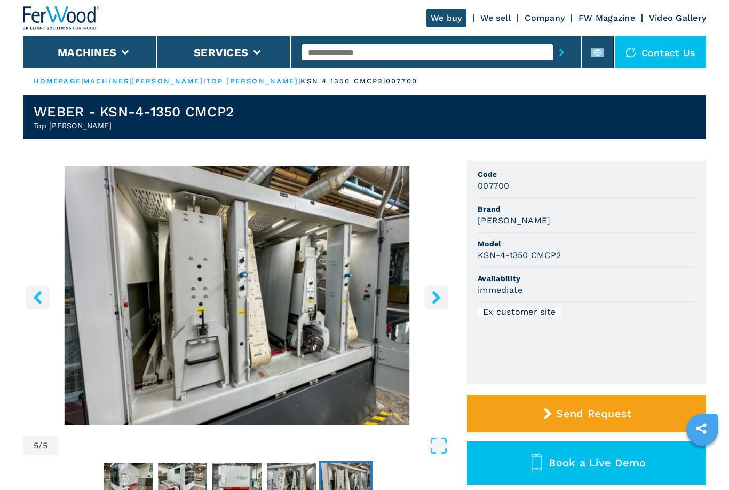
scroll to position [0, 0]
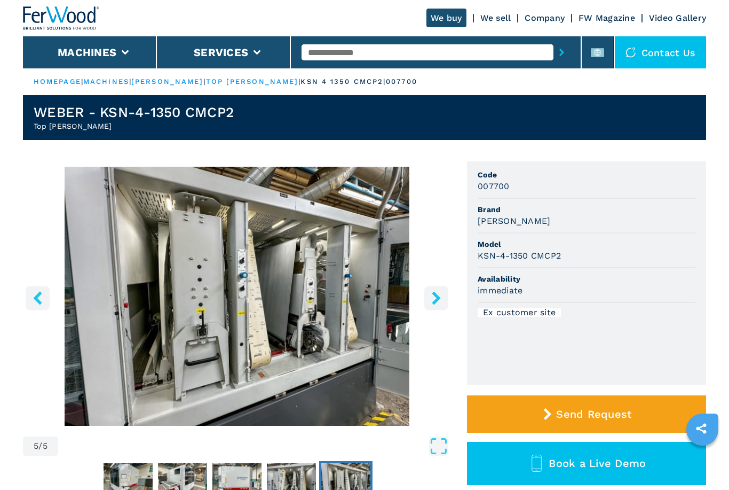
click at [674, 481] on button "Book a Live Demo" at bounding box center [586, 463] width 239 height 43
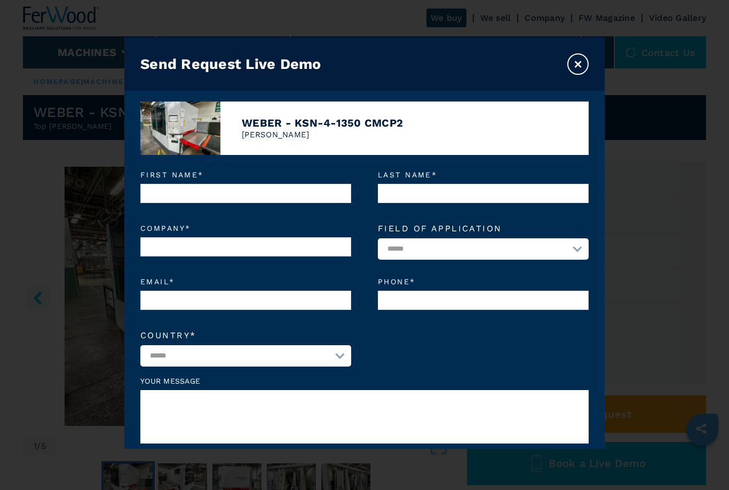
click at [583, 56] on button "×" at bounding box center [578, 63] width 21 height 21
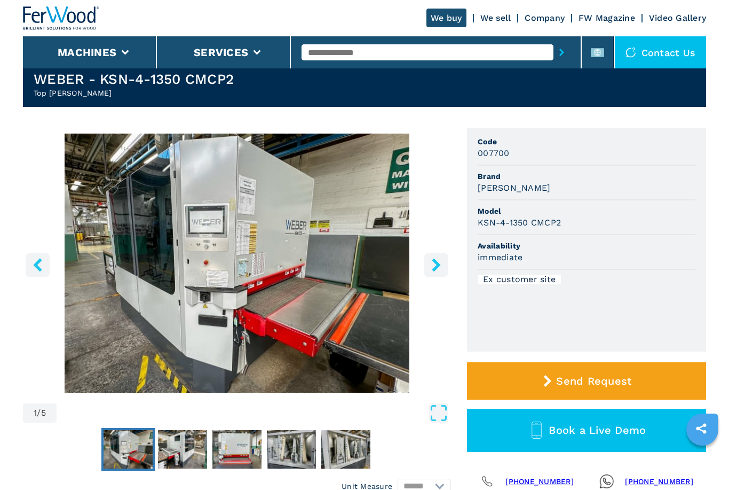
scroll to position [67, 0]
